Goal: Ask a question

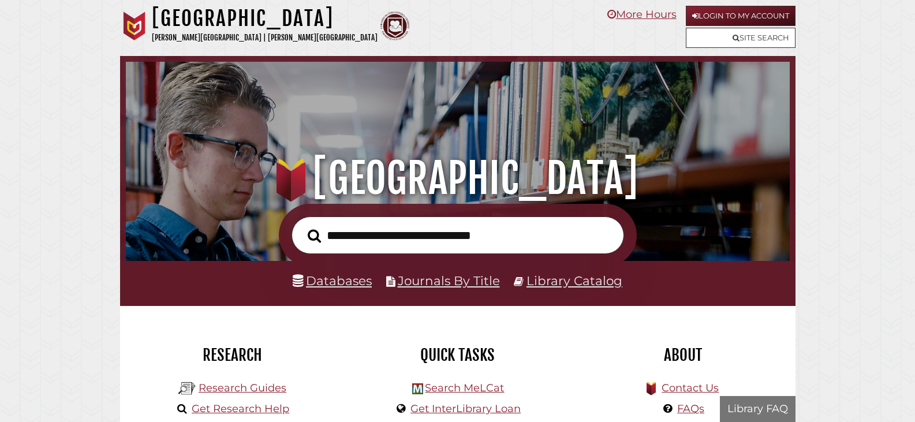
scroll to position [219, 658]
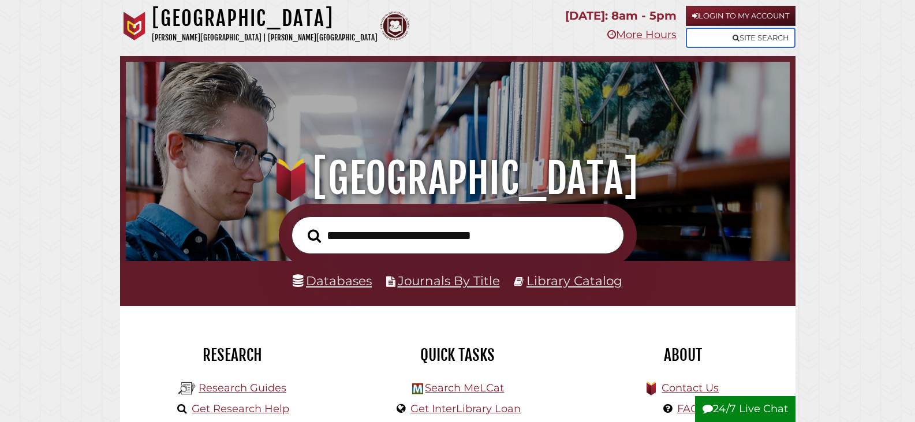
click at [747, 39] on link "Site Search" at bounding box center [741, 38] width 110 height 20
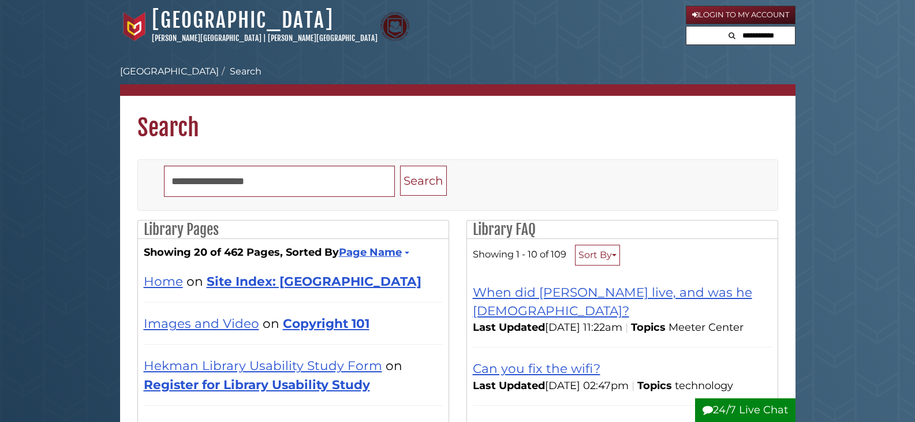
click at [758, 50] on nav "Hekman Library Calvin University | Calvin Theological Seminary Hekman Library l…" at bounding box center [458, 26] width 676 height 53
click at [753, 35] on input "text" at bounding box center [759, 36] width 69 height 18
type input "******"
click at [687, 27] on button "Search" at bounding box center [694, 35] width 14 height 16
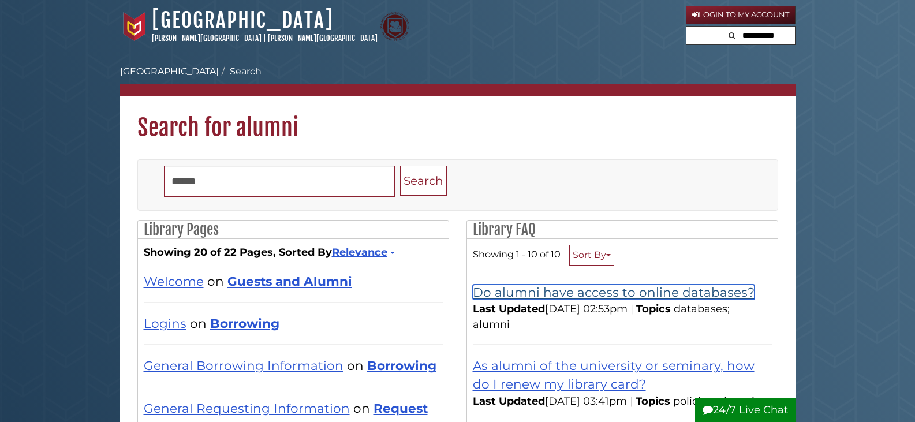
click at [674, 290] on link "Do alumni have access to online databases?" at bounding box center [614, 292] width 282 height 15
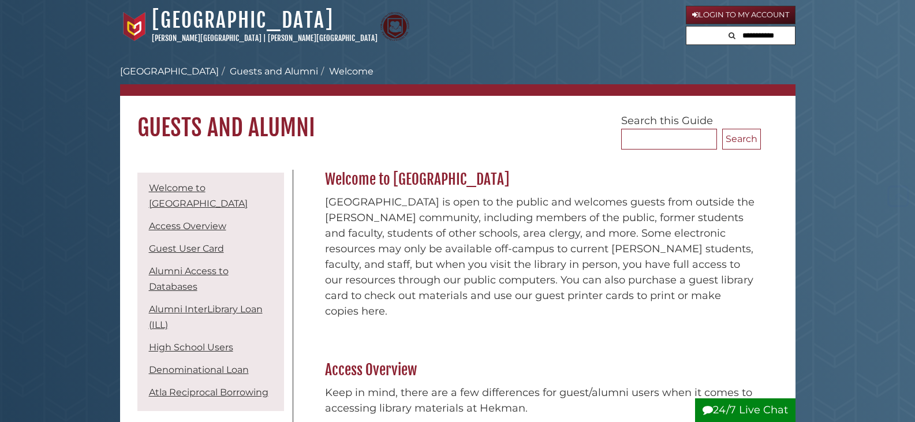
scroll to position [1214, 0]
